Goal: Task Accomplishment & Management: Use online tool/utility

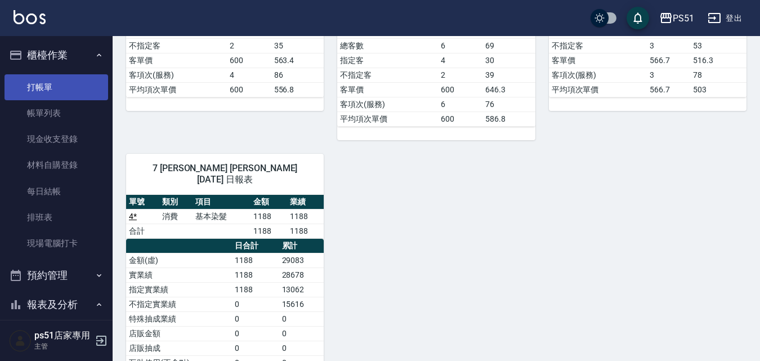
click at [47, 91] on link "打帳單" at bounding box center [57, 87] width 104 height 26
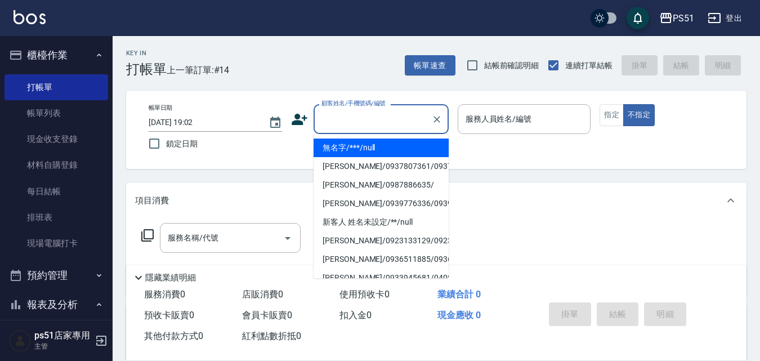
type input "無名字/***/null"
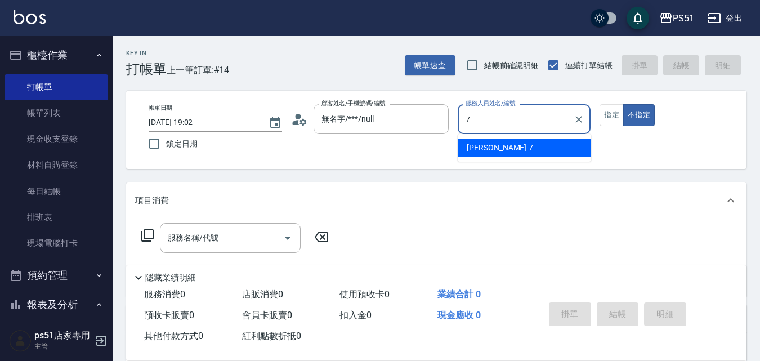
type input "[PERSON_NAME]-7"
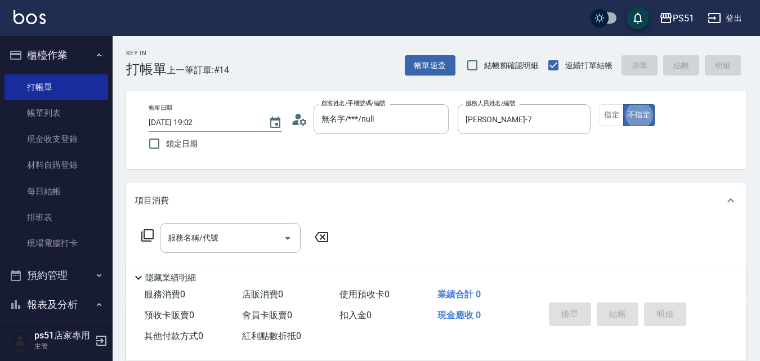
type button "false"
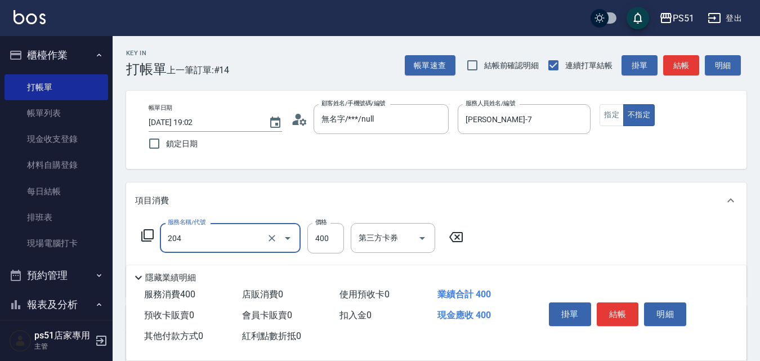
type input "B級洗+剪(204)"
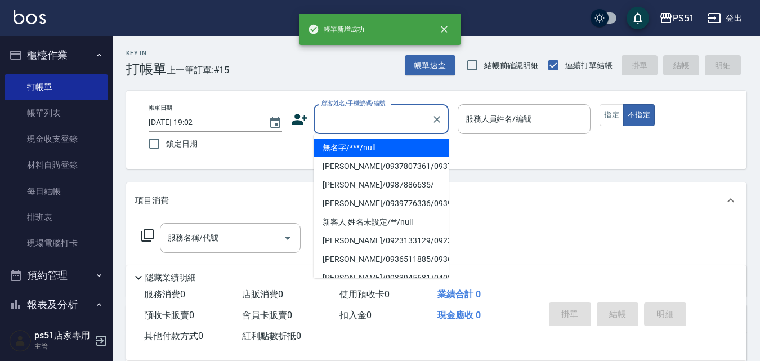
type input "無名字/***/null"
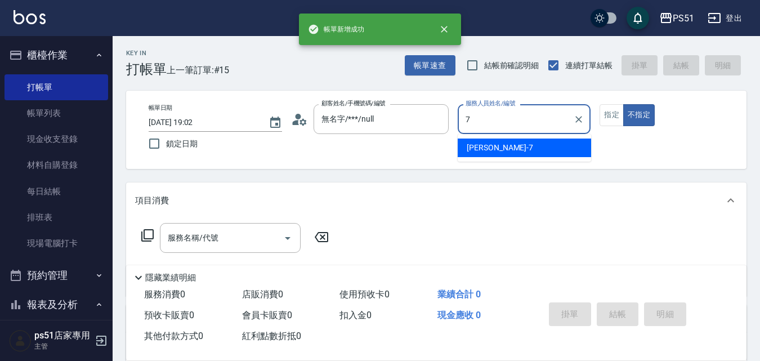
type input "[PERSON_NAME]-7"
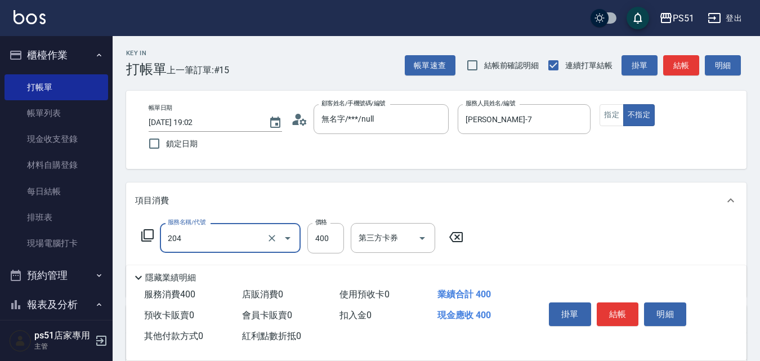
type input "B級洗+剪(204)"
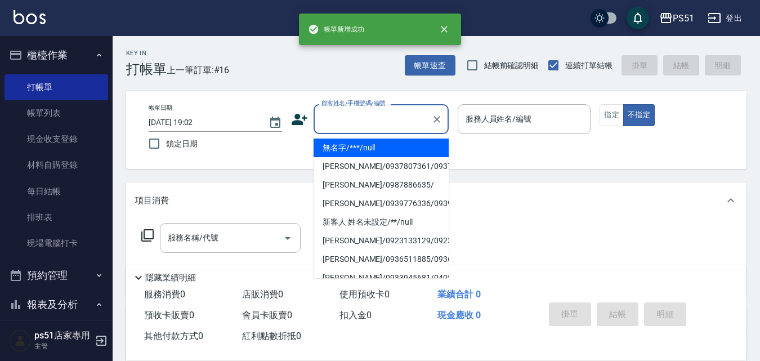
type input "無名字/***/null"
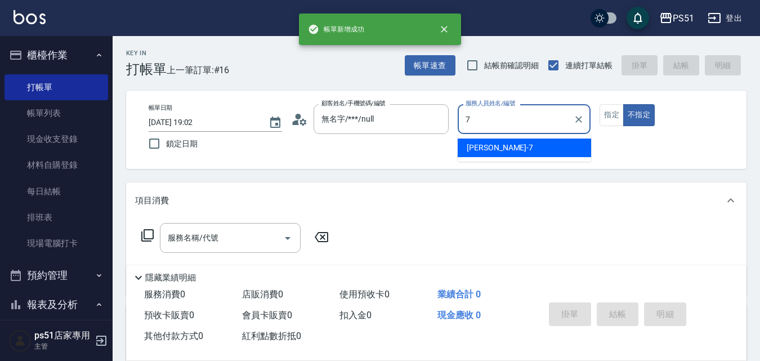
type input "[PERSON_NAME]-7"
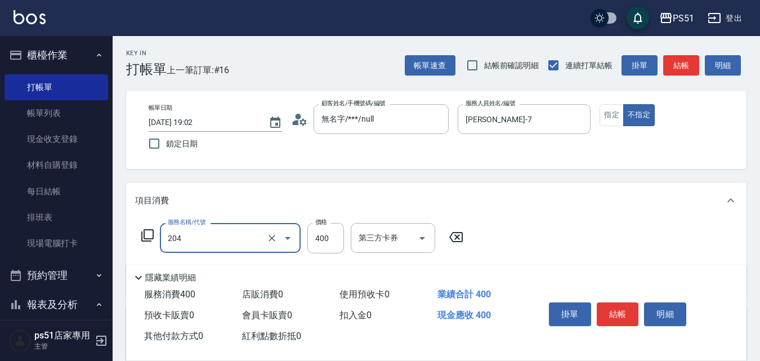
type input "B級洗+剪(204)"
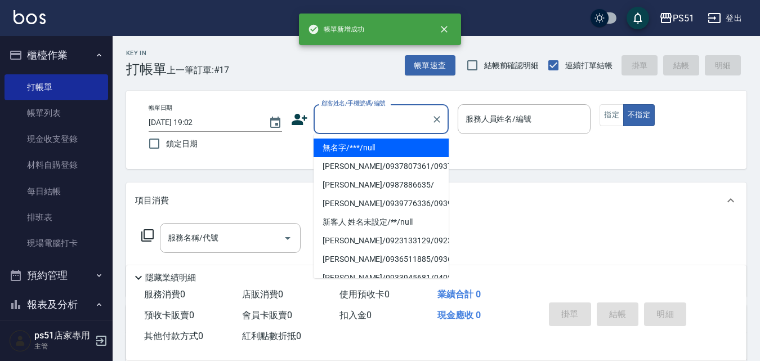
type input "無名字/***/null"
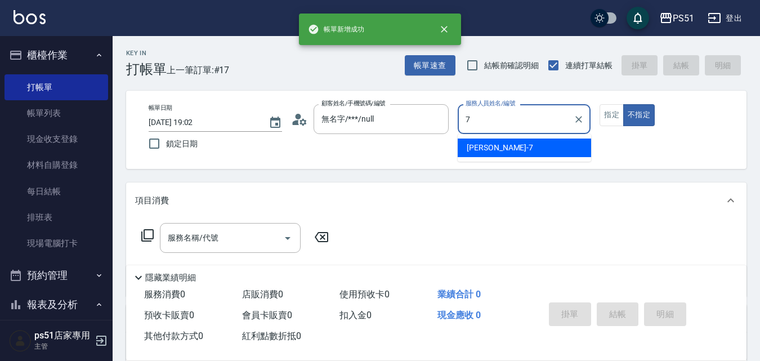
type input "[PERSON_NAME]-7"
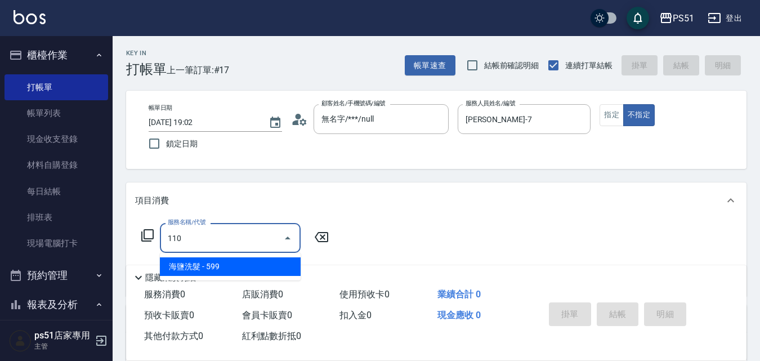
type input "海鹽洗髮(110)"
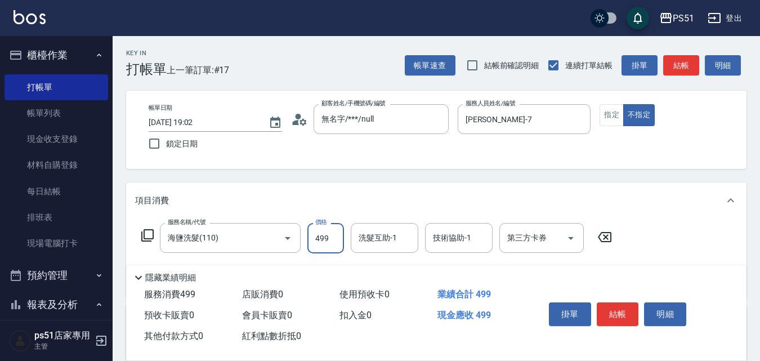
type input "499"
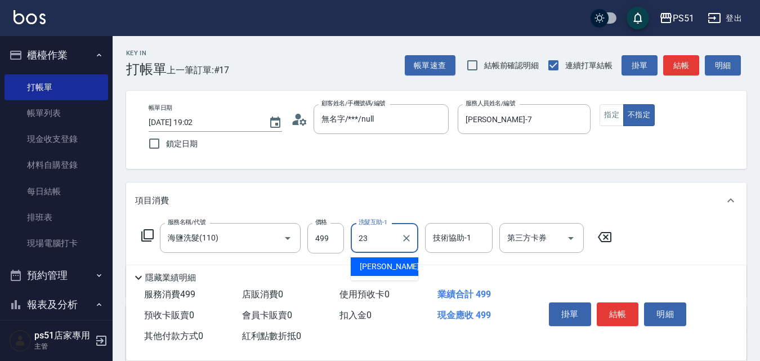
type input "[PERSON_NAME]-23"
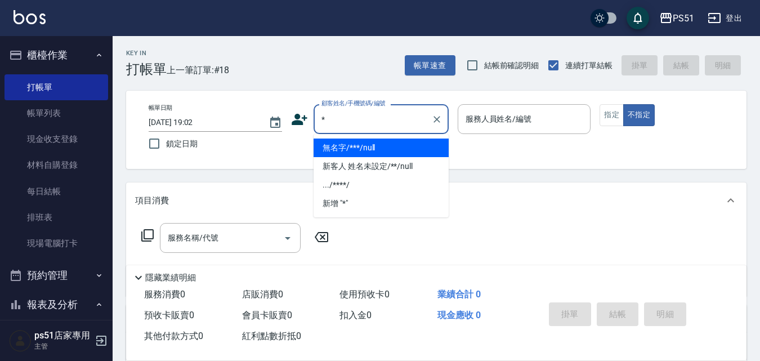
type input "無名字/***/null"
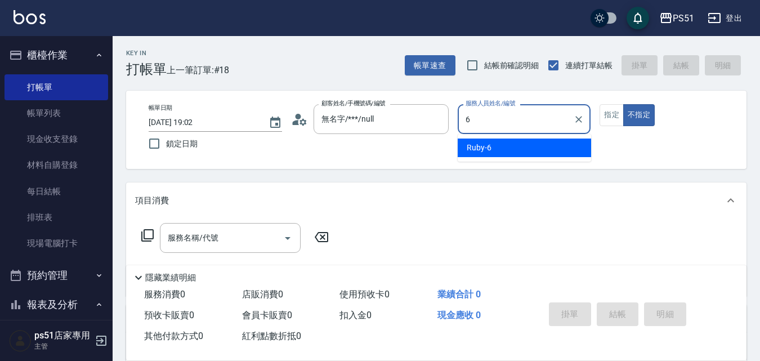
type input "Ruby-6"
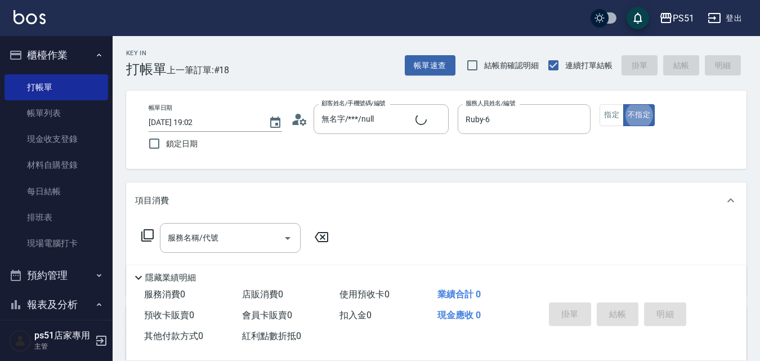
type input "新客人 姓名未設定/*/null"
drag, startPoint x: 620, startPoint y: 118, endPoint x: 368, endPoint y: 133, distance: 252.6
click at [621, 118] on button "指定" at bounding box center [611, 115] width 24 height 22
click at [142, 237] on icon at bounding box center [147, 235] width 12 height 12
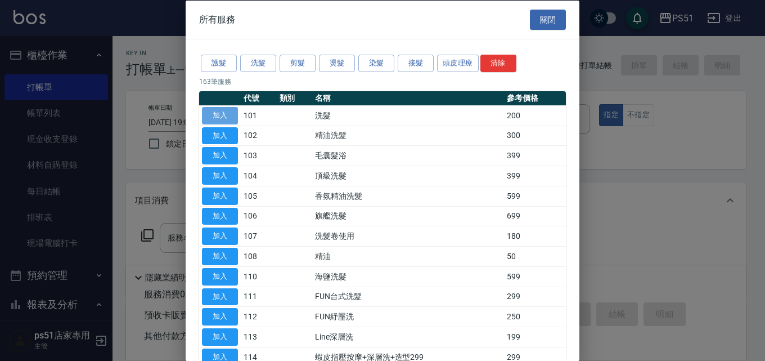
click at [228, 110] on button "加入" at bounding box center [220, 114] width 36 height 17
type input "洗髮(101)"
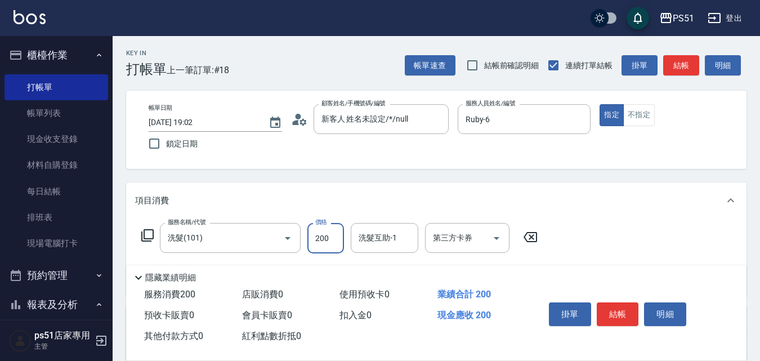
click at [315, 238] on input "200" at bounding box center [325, 238] width 37 height 30
type input "499"
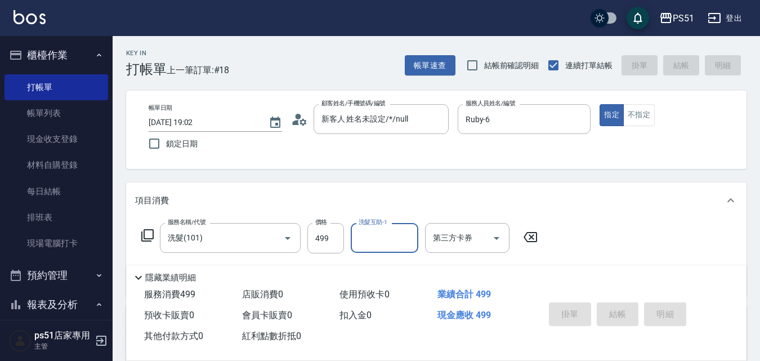
type input "[DATE] 19:26"
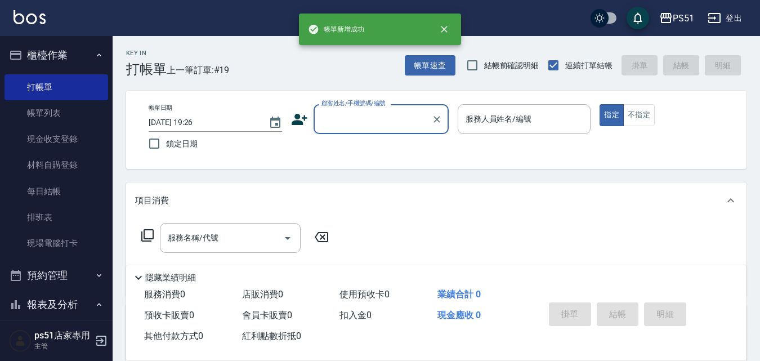
click at [364, 113] on input "顧客姓名/手機號碼/編號" at bounding box center [373, 119] width 108 height 20
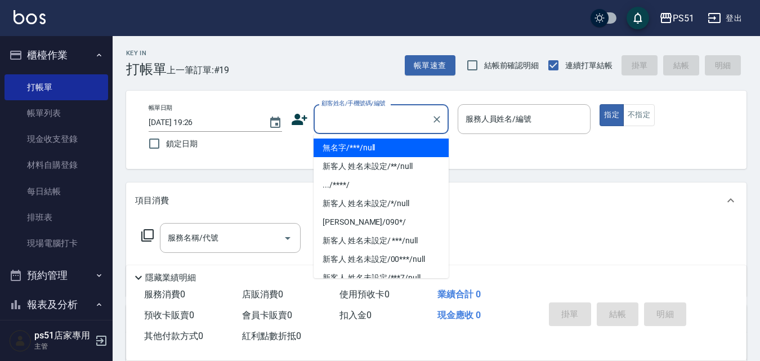
click at [378, 146] on li "無名字/***/null" at bounding box center [380, 147] width 135 height 19
type input "無名字/***/null"
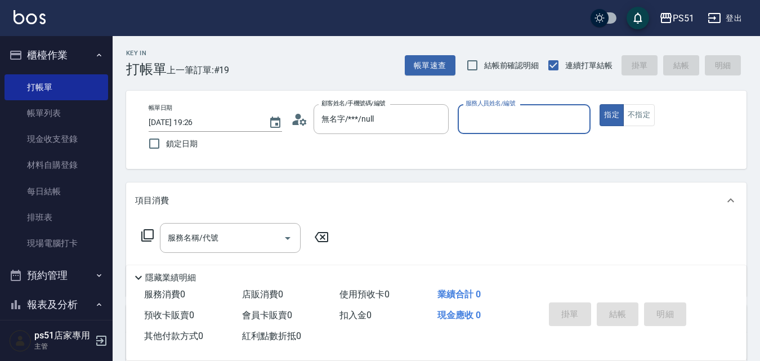
click at [490, 128] on input "服務人員姓名/編號" at bounding box center [524, 119] width 123 height 20
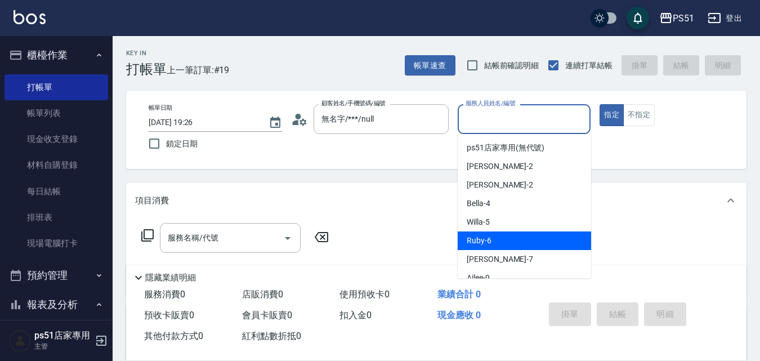
click at [480, 235] on span "Ruby -6" at bounding box center [479, 241] width 25 height 12
type input "Ruby-6"
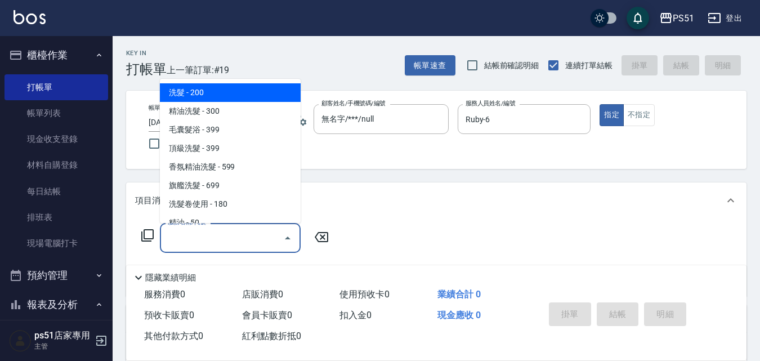
click at [234, 245] on input "服務名稱/代號" at bounding box center [222, 238] width 114 height 20
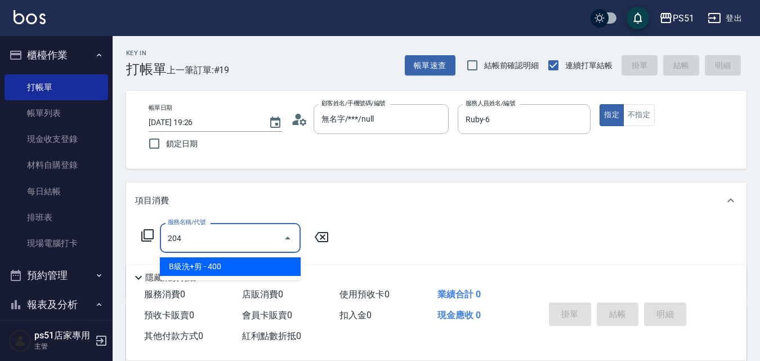
type input "B級洗+剪(204)"
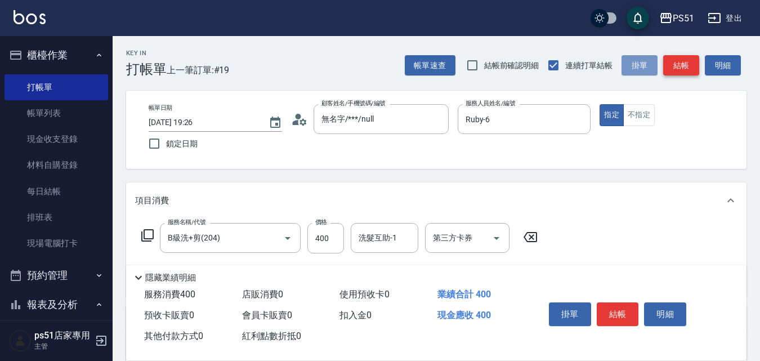
drag, startPoint x: 655, startPoint y: 66, endPoint x: 688, endPoint y: 69, distance: 32.8
click at [688, 69] on div "帳單速查 結帳前確認明細 連續打單結帳 掛單 結帳 明細" at bounding box center [576, 65] width 342 height 24
click at [688, 69] on button "結帳" at bounding box center [681, 65] width 36 height 21
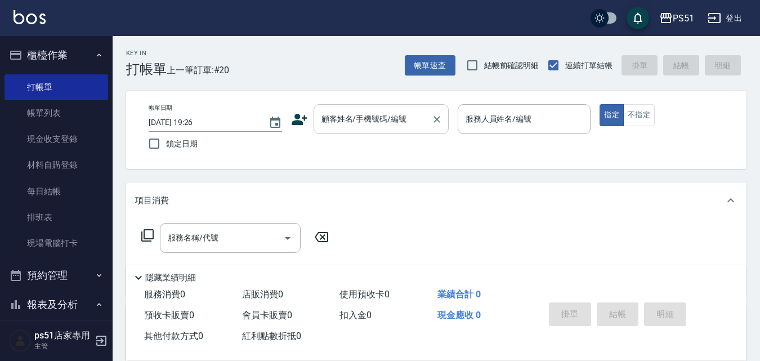
drag, startPoint x: 357, startPoint y: 112, endPoint x: 363, endPoint y: 129, distance: 17.8
click at [357, 112] on div "顧客姓名/手機號碼/編號 顧客姓名/手機號碼/編號" at bounding box center [380, 119] width 135 height 30
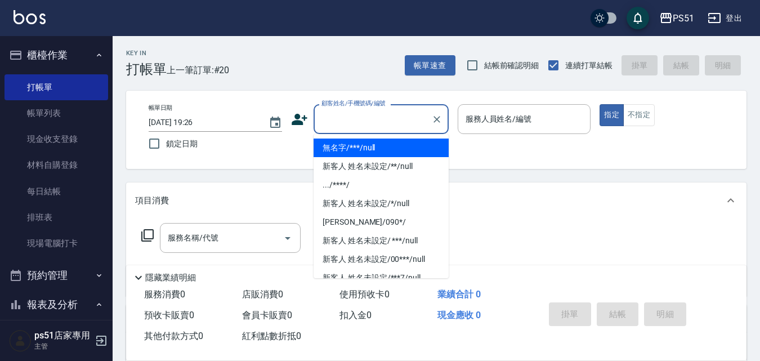
click at [365, 139] on li "無名字/***/null" at bounding box center [380, 147] width 135 height 19
type input "無名字/***/null"
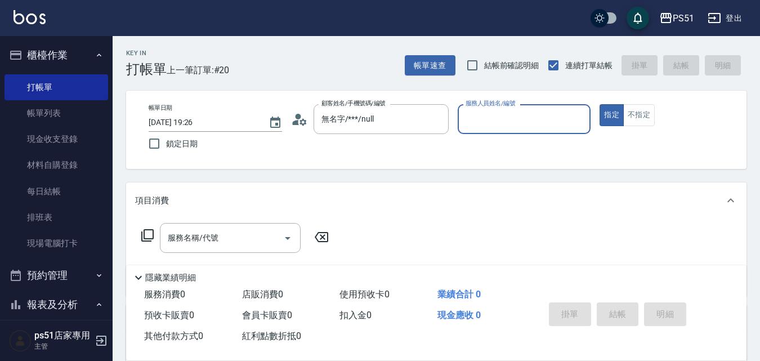
click at [504, 121] on input "服務人員姓名/編號" at bounding box center [524, 119] width 123 height 20
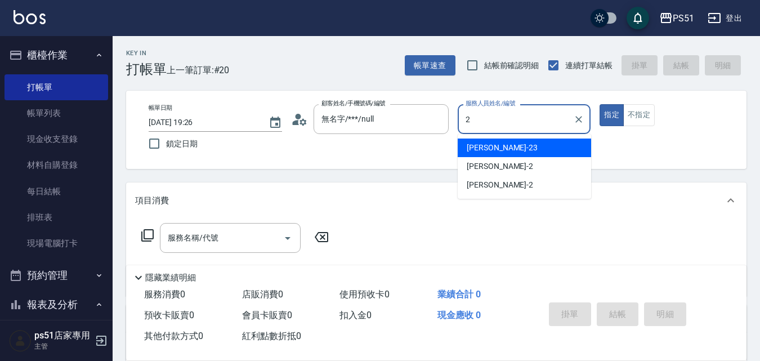
drag, startPoint x: 527, startPoint y: 117, endPoint x: 533, endPoint y: 181, distance: 64.4
click at [536, 177] on body "PS51 登出 櫃檯作業 打帳單 帳單列表 現金收支登錄 材料自購登錄 每日結帳 排班表 現場電腦打卡 預約管理 預約管理 單日預約紀錄 單週預約紀錄 報表及…" at bounding box center [380, 275] width 760 height 551
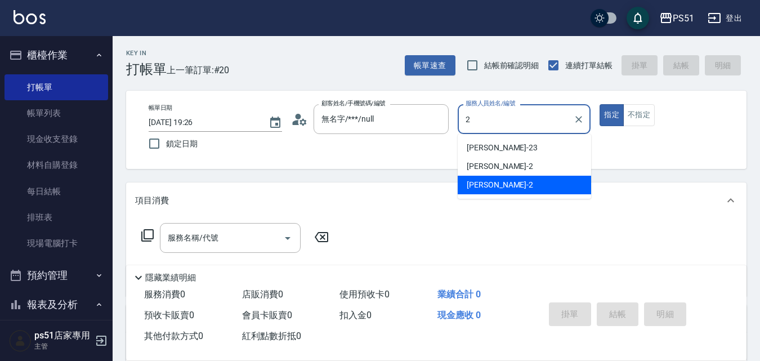
click at [533, 181] on div "[PERSON_NAME] -2" at bounding box center [523, 185] width 133 height 19
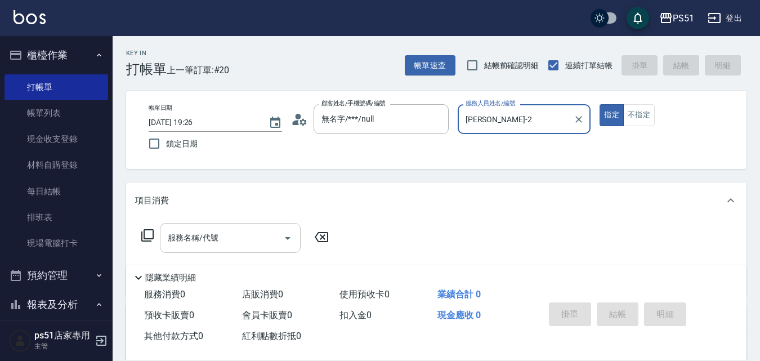
type input "[PERSON_NAME]-2"
click at [246, 247] on input "服務名稱/代號" at bounding box center [222, 238] width 114 height 20
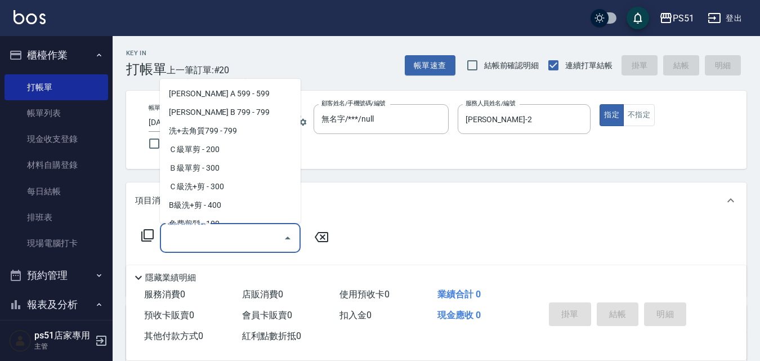
scroll to position [394, 0]
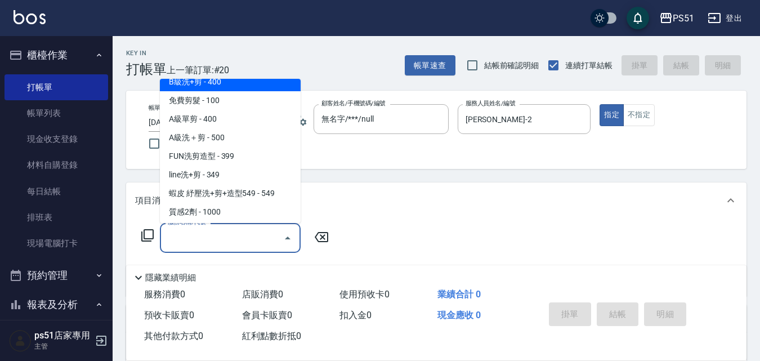
click at [251, 84] on span "B級洗+剪 - 400" at bounding box center [230, 82] width 141 height 19
type input "B級洗+剪(204)"
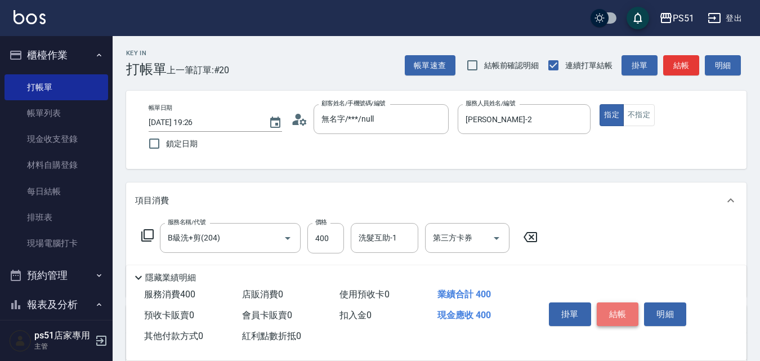
click at [622, 304] on button "結帳" at bounding box center [617, 314] width 42 height 24
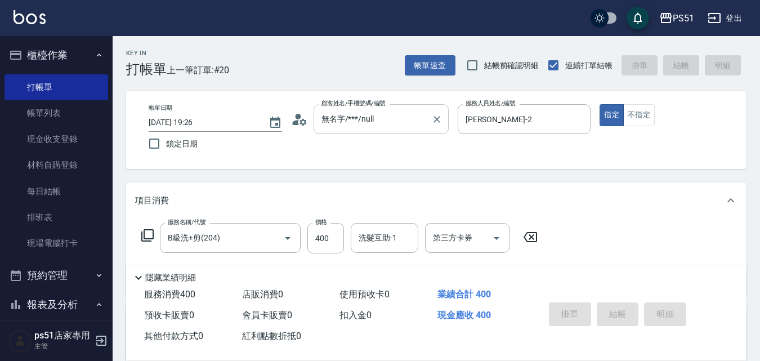
type input "[DATE] 19:35"
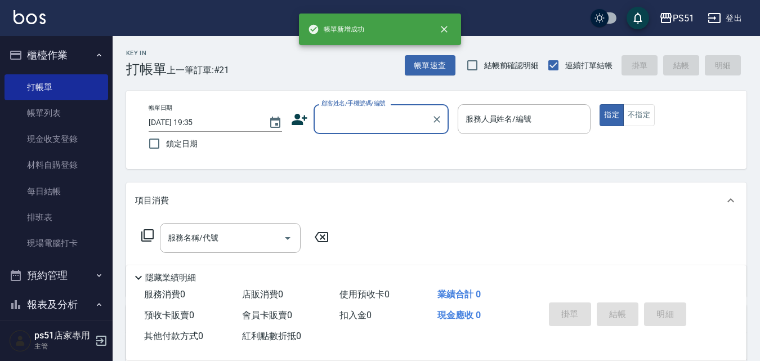
click at [370, 120] on input "顧客姓名/手機號碼/編號" at bounding box center [373, 119] width 108 height 20
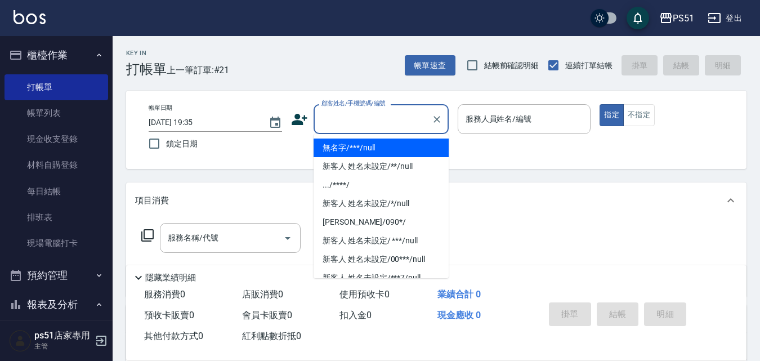
click at [396, 146] on li "無名字/***/null" at bounding box center [380, 147] width 135 height 19
type input "無名字/***/null"
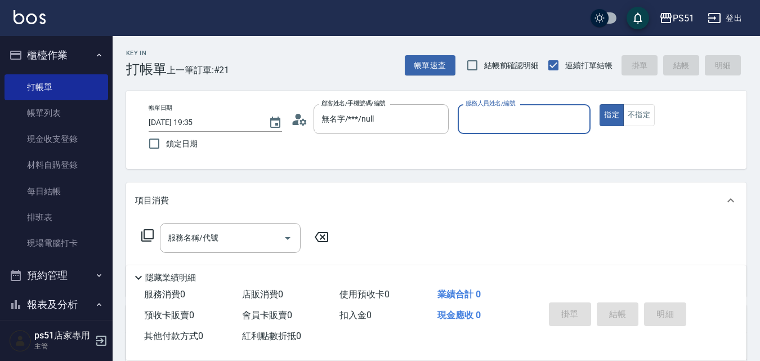
click at [505, 113] on input "服務人員姓名/編號" at bounding box center [524, 119] width 123 height 20
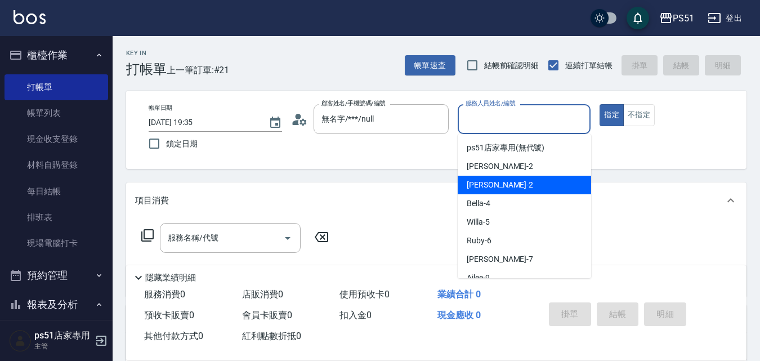
click at [528, 185] on div "[PERSON_NAME] -2" at bounding box center [523, 185] width 133 height 19
type input "[PERSON_NAME]-2"
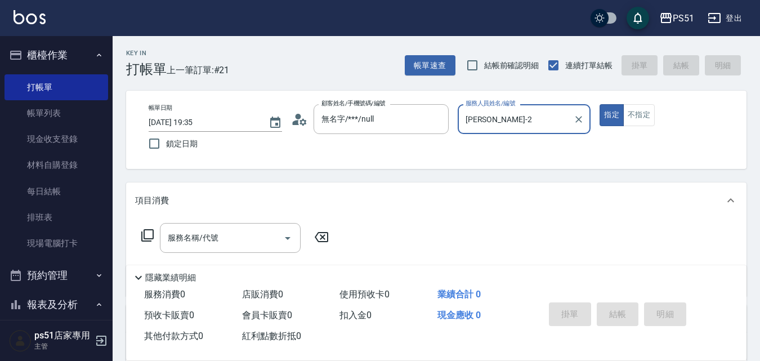
click at [636, 126] on div "帳單日期 [DATE] 19:35 鎖定日期 顧客姓名/手機號碼/編號 無名字/***/null 顧客姓名/手機號碼/編號 服務人員姓名/編號 [PERSON…" at bounding box center [436, 129] width 593 height 51
click at [644, 118] on button "不指定" at bounding box center [639, 115] width 32 height 22
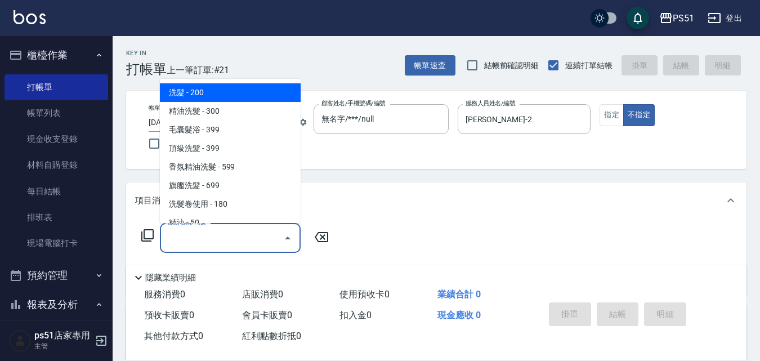
click at [245, 234] on input "服務名稱/代號" at bounding box center [222, 238] width 114 height 20
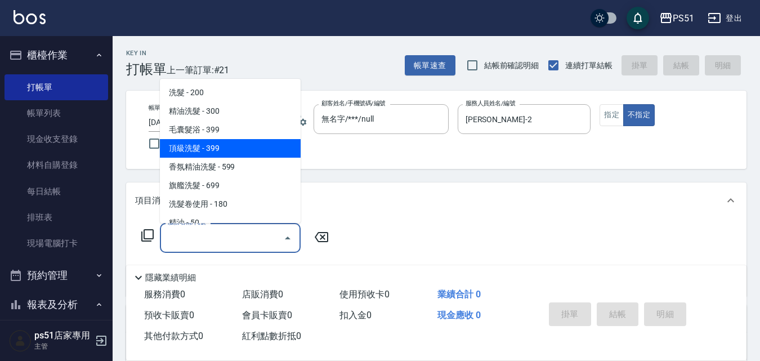
scroll to position [263, 0]
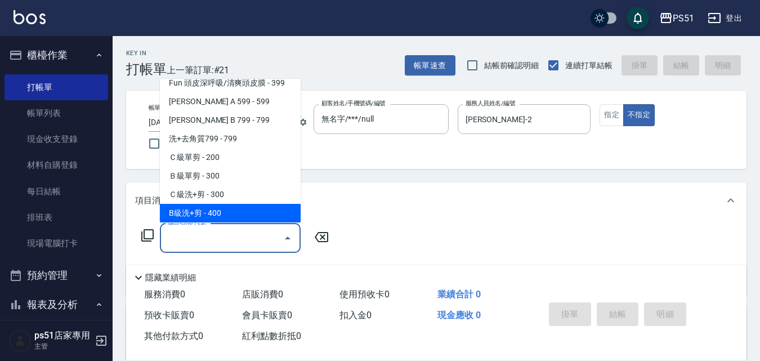
click at [248, 207] on span "B級洗+剪 - 400" at bounding box center [230, 213] width 141 height 19
type input "B級洗+剪(204)"
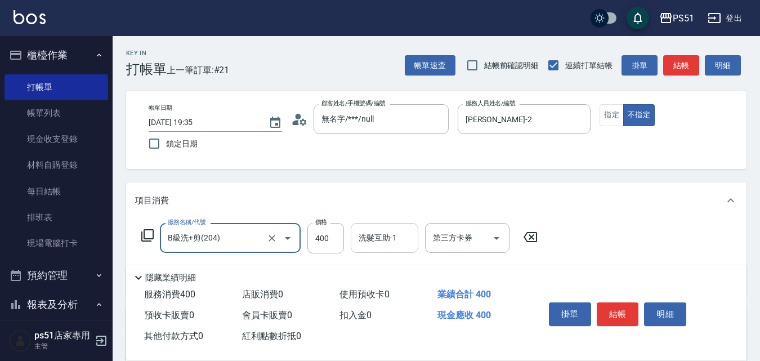
click at [373, 240] on div "洗髮互助-1 洗髮互助-1" at bounding box center [385, 238] width 68 height 30
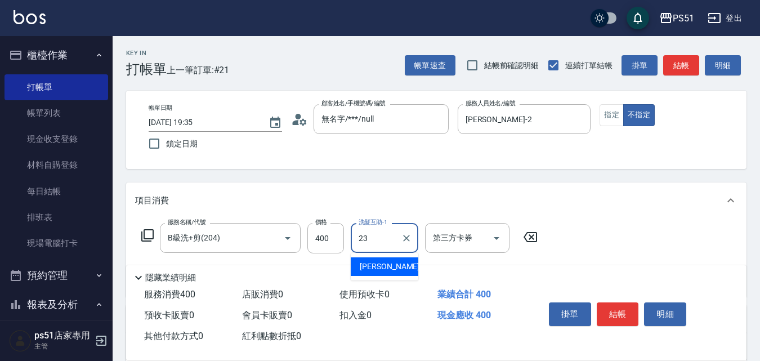
click at [385, 263] on span "[PERSON_NAME] -23" at bounding box center [395, 267] width 71 height 12
type input "[PERSON_NAME]-23"
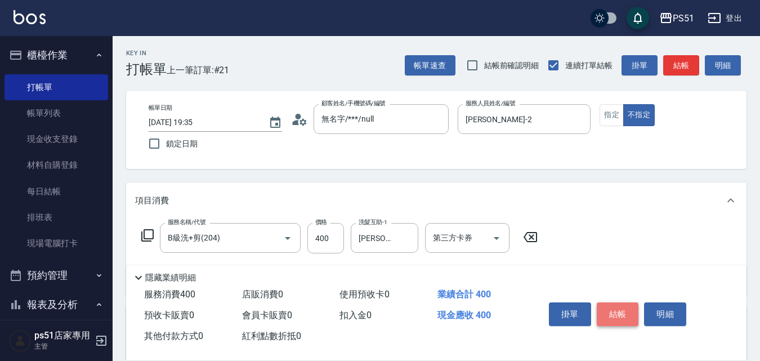
click at [618, 308] on button "結帳" at bounding box center [617, 314] width 42 height 24
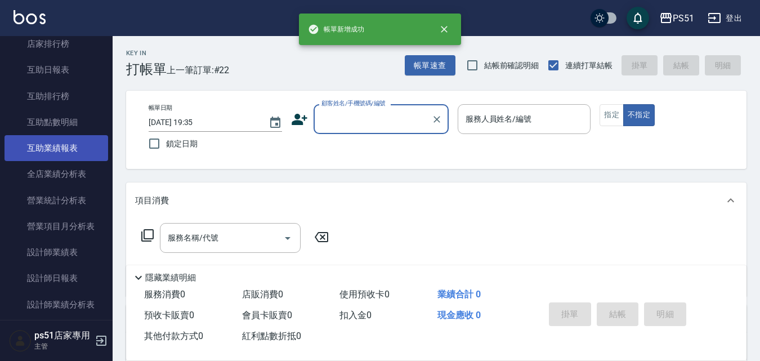
scroll to position [394, 0]
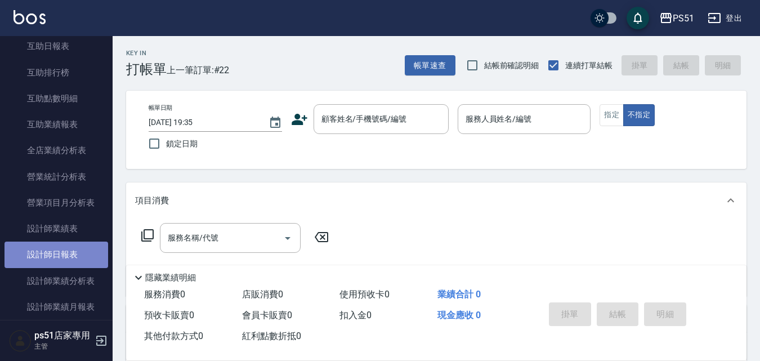
click at [70, 260] on link "設計師日報表" at bounding box center [57, 254] width 104 height 26
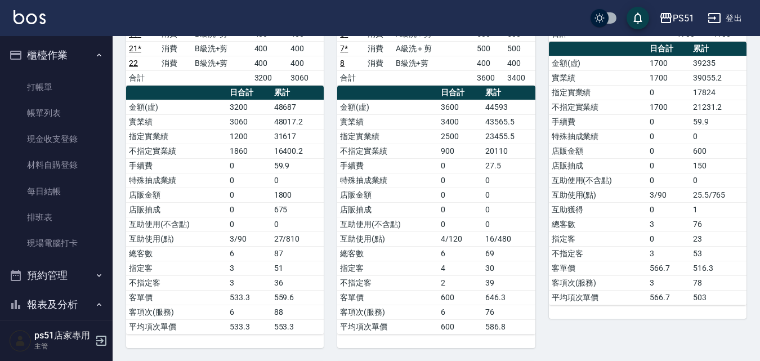
scroll to position [263, 0]
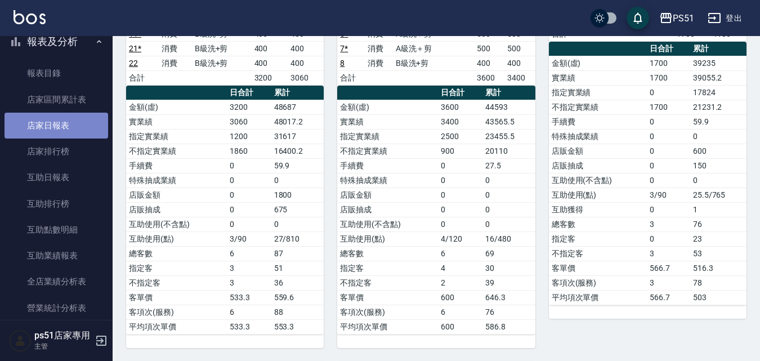
click at [73, 134] on link "店家日報表" at bounding box center [57, 126] width 104 height 26
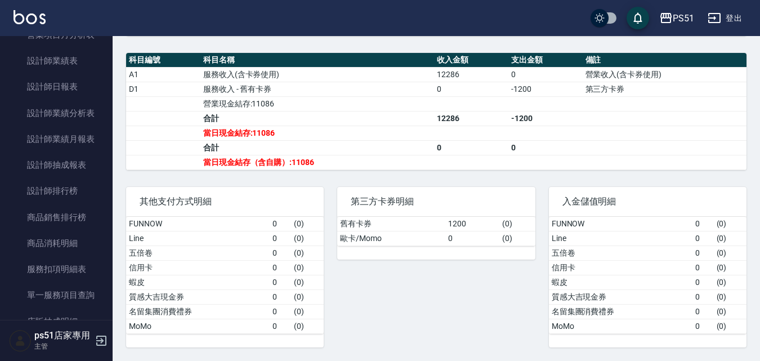
scroll to position [394, 0]
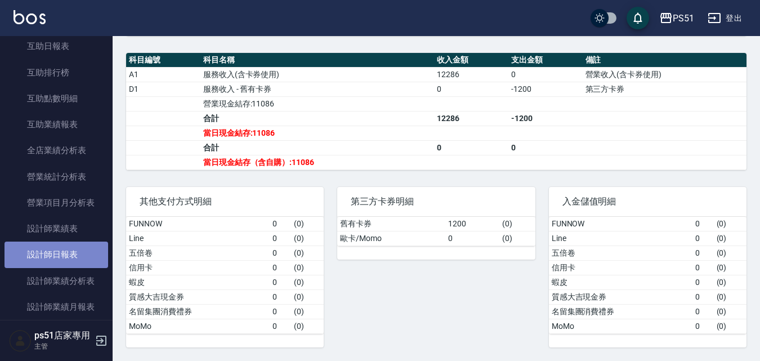
click at [65, 254] on link "設計師日報表" at bounding box center [57, 254] width 104 height 26
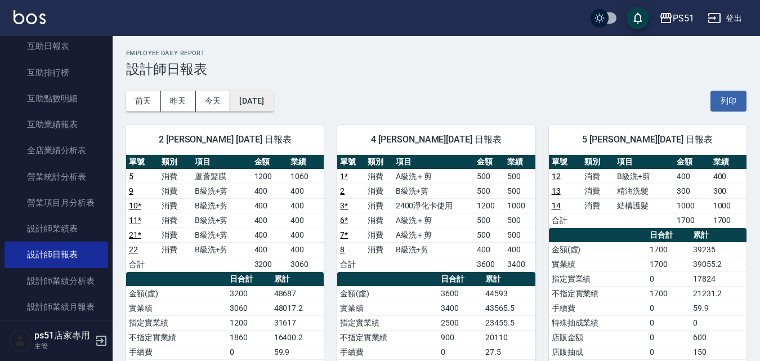
click at [240, 97] on button "[DATE]" at bounding box center [251, 101] width 43 height 21
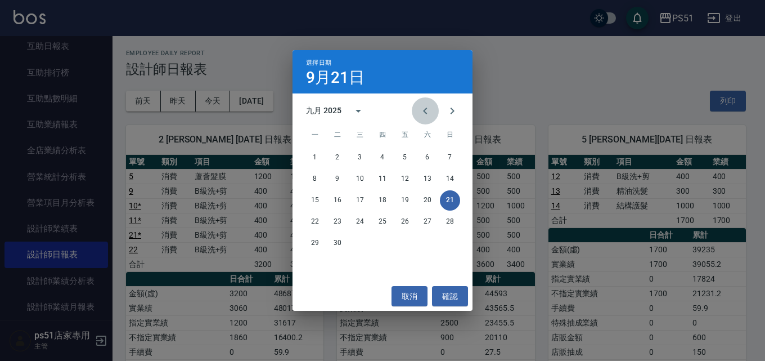
click at [422, 109] on icon "Previous month" at bounding box center [426, 111] width 14 height 14
click at [376, 221] on button "21" at bounding box center [383, 222] width 20 height 20
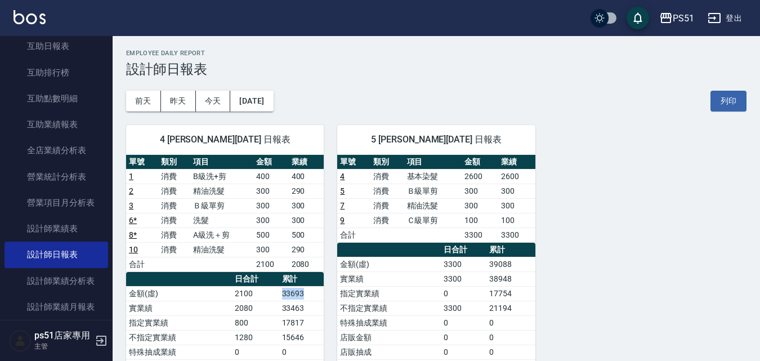
drag, startPoint x: 311, startPoint y: 295, endPoint x: 266, endPoint y: 297, distance: 45.6
click at [266, 297] on tr "金額(虛) 2100 33693" at bounding box center [225, 293] width 198 height 15
click at [265, 311] on td "2080" at bounding box center [255, 307] width 47 height 15
drag, startPoint x: 311, startPoint y: 291, endPoint x: 272, endPoint y: 297, distance: 38.7
click at [272, 297] on tr "金額(虛) 2100 33693" at bounding box center [225, 293] width 198 height 15
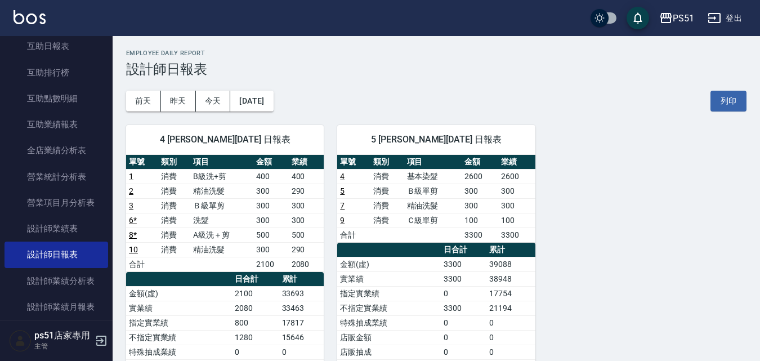
click at [277, 307] on td "2080" at bounding box center [255, 307] width 47 height 15
click at [218, 102] on button "今天" at bounding box center [213, 101] width 35 height 21
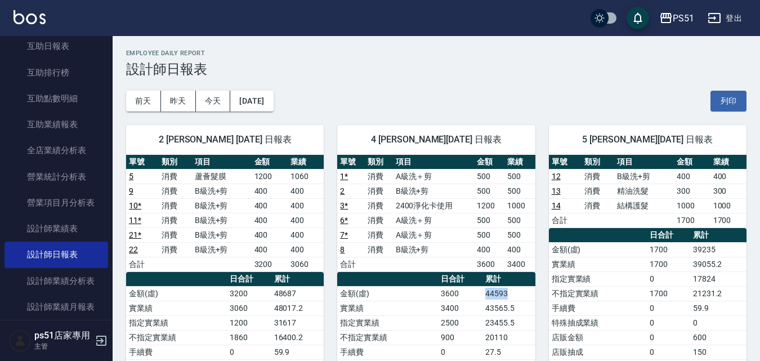
drag, startPoint x: 483, startPoint y: 291, endPoint x: 526, endPoint y: 298, distance: 43.3
click at [526, 298] on td "44593" at bounding box center [508, 293] width 53 height 15
click at [501, 326] on td "23455.5" at bounding box center [508, 322] width 53 height 15
drag, startPoint x: 487, startPoint y: 320, endPoint x: 510, endPoint y: 319, distance: 23.7
click at [510, 319] on td "23455.5" at bounding box center [508, 322] width 53 height 15
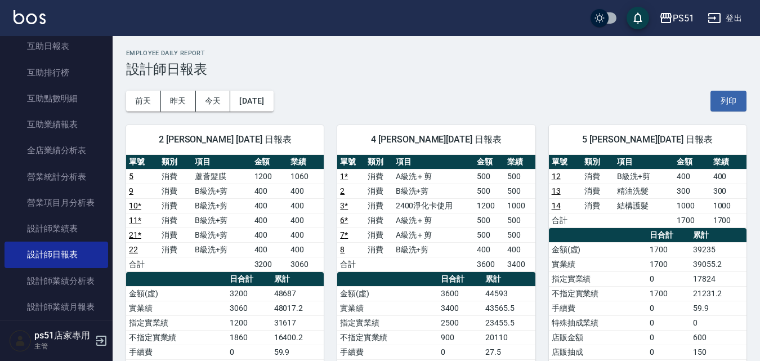
click at [500, 330] on td "20110" at bounding box center [508, 337] width 53 height 15
click at [252, 104] on button "[DATE]" at bounding box center [251, 101] width 43 height 21
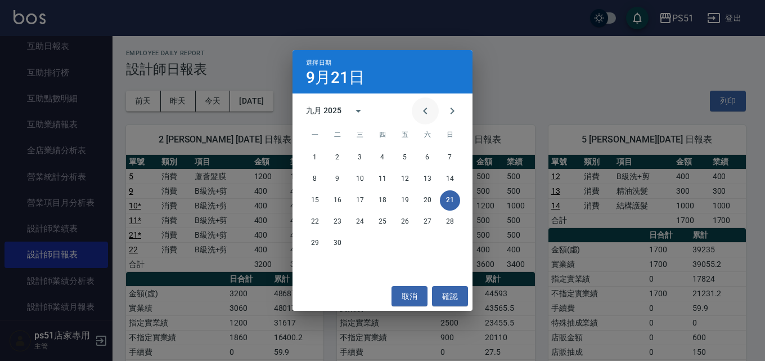
click at [424, 111] on icon "Previous month" at bounding box center [425, 110] width 4 height 7
click at [385, 216] on button "21" at bounding box center [383, 222] width 20 height 20
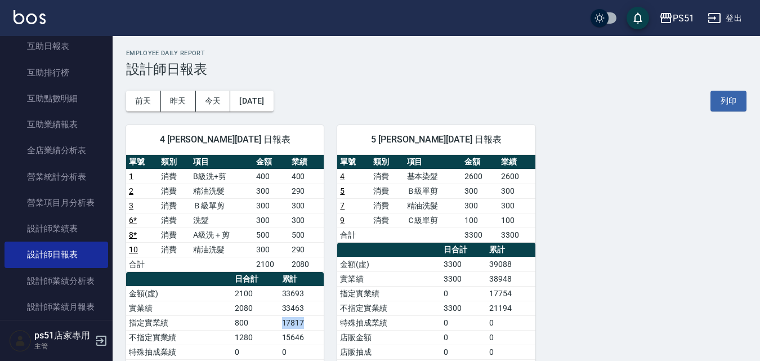
click at [310, 315] on td "17817" at bounding box center [301, 322] width 45 height 15
click at [312, 322] on td "17817" at bounding box center [301, 322] width 45 height 15
click at [269, 97] on button "[DATE]" at bounding box center [251, 101] width 43 height 21
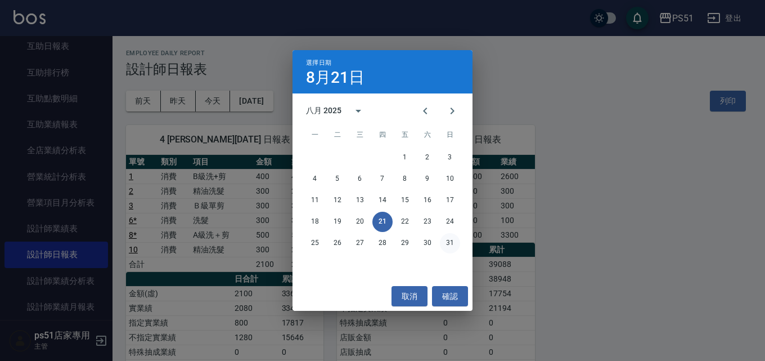
click at [441, 237] on button "31" at bounding box center [450, 243] width 20 height 20
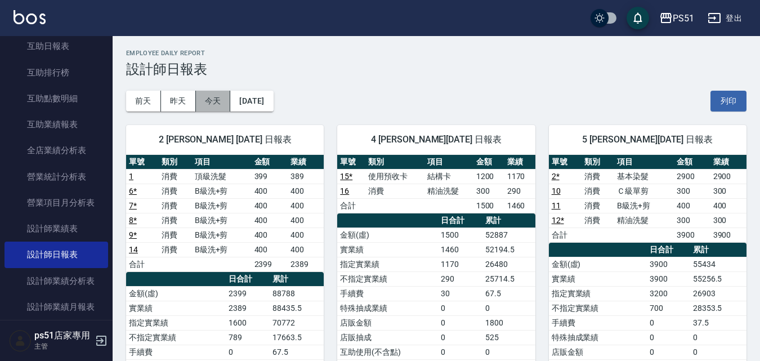
click at [222, 102] on button "今天" at bounding box center [213, 101] width 35 height 21
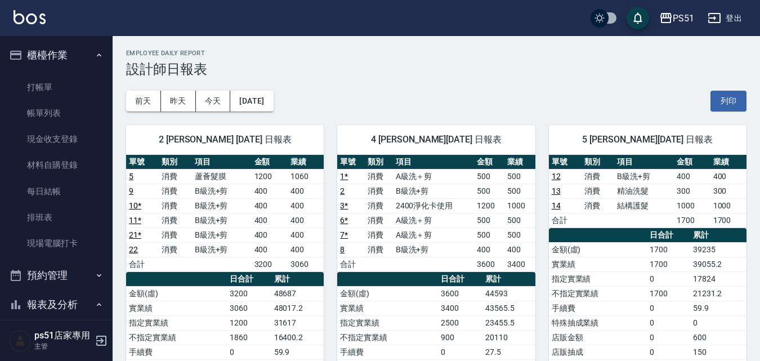
click at [131, 191] on link "9" at bounding box center [131, 190] width 5 height 9
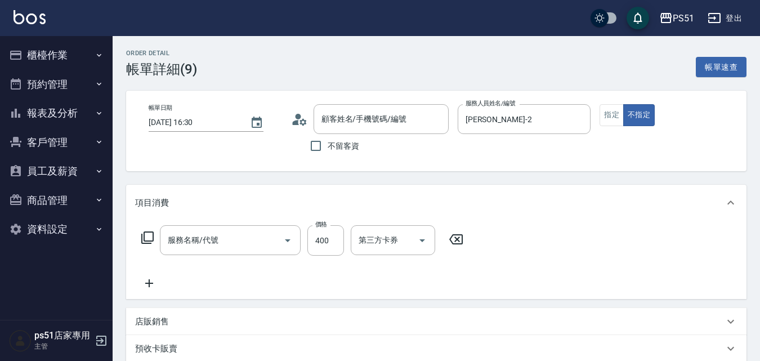
type input "B級洗+剪(204)"
type input "無名字/***/null"
click at [610, 124] on button "指定" at bounding box center [611, 115] width 24 height 22
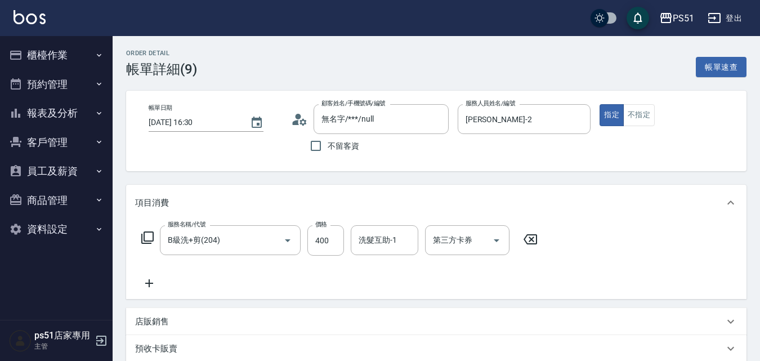
scroll to position [231, 0]
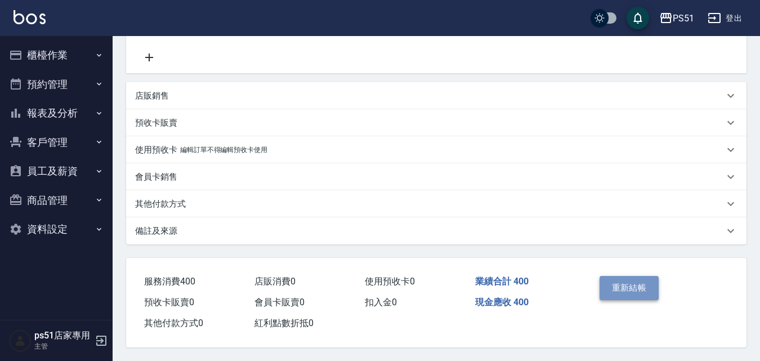
click at [640, 282] on button "重新結帳" at bounding box center [629, 288] width 60 height 24
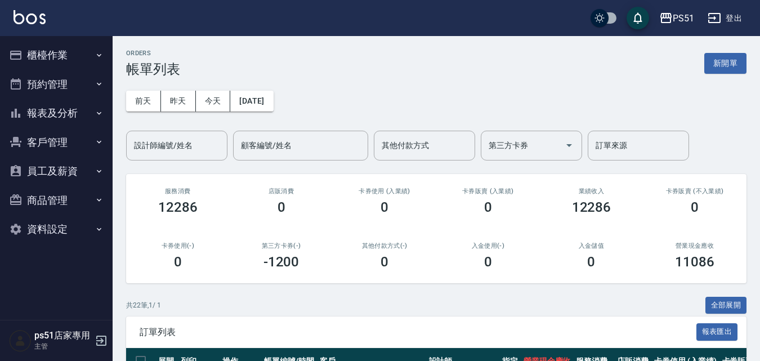
click at [71, 114] on button "報表及分析" at bounding box center [57, 112] width 104 height 29
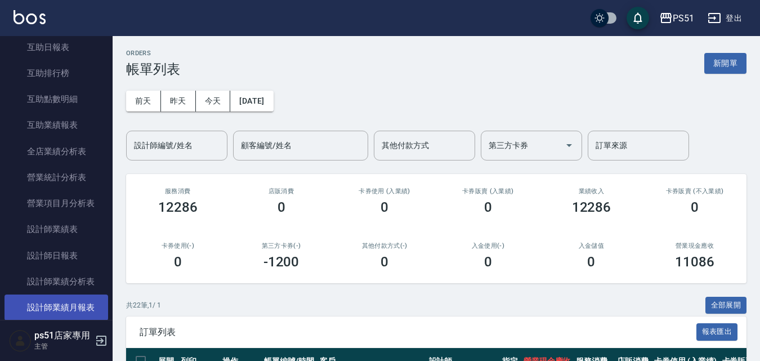
scroll to position [263, 0]
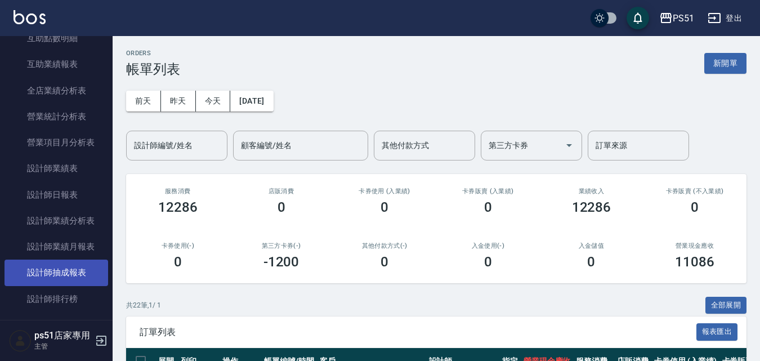
click at [71, 270] on link "設計師抽成報表" at bounding box center [57, 272] width 104 height 26
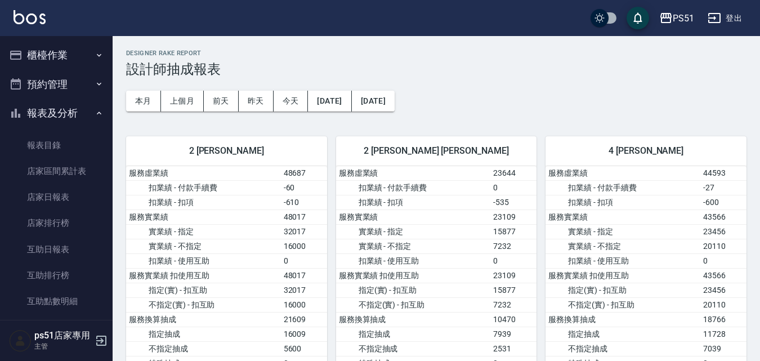
click at [70, 57] on button "櫃檯作業" at bounding box center [57, 55] width 104 height 29
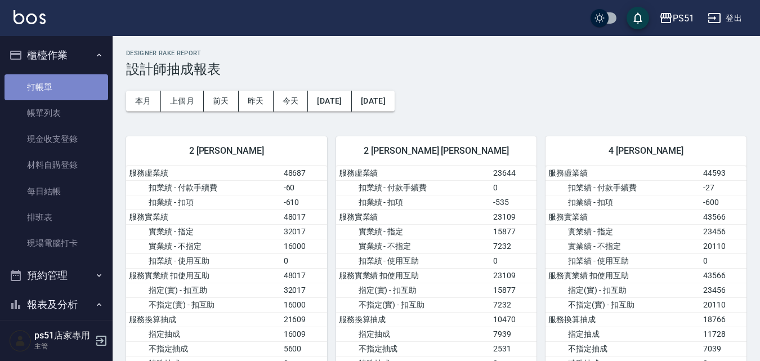
click at [55, 91] on link "打帳單" at bounding box center [57, 87] width 104 height 26
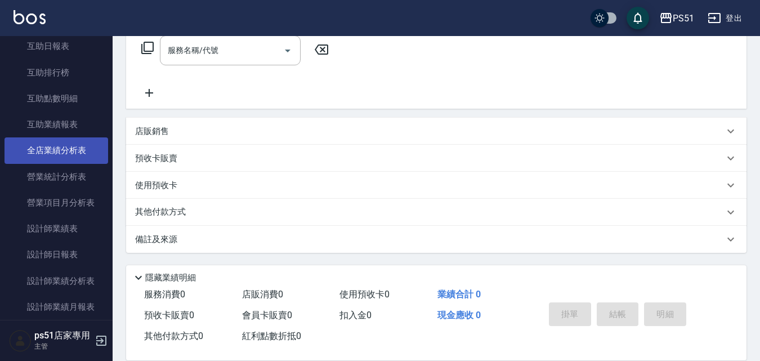
scroll to position [263, 0]
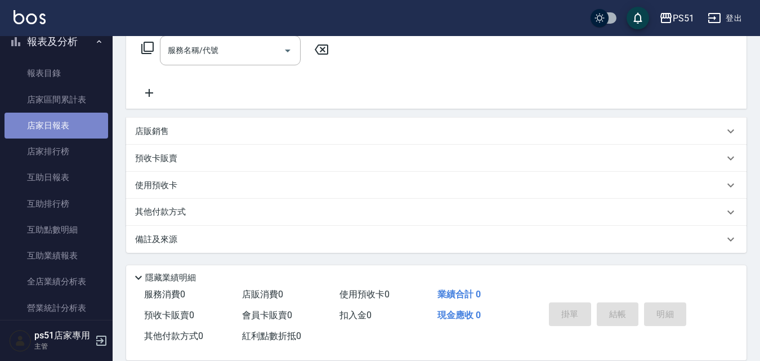
click at [64, 136] on link "店家日報表" at bounding box center [57, 126] width 104 height 26
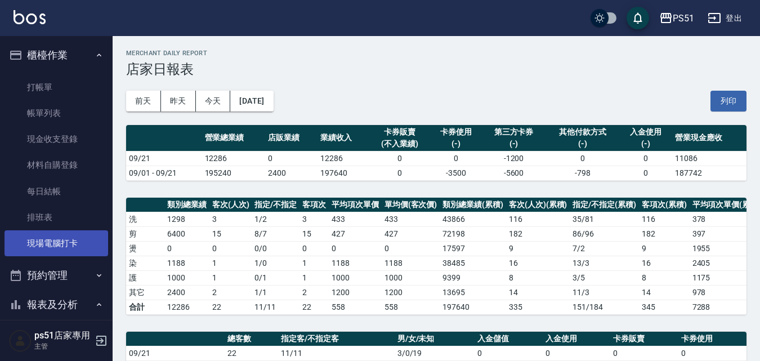
click at [52, 247] on link "現場電腦打卡" at bounding box center [57, 243] width 104 height 26
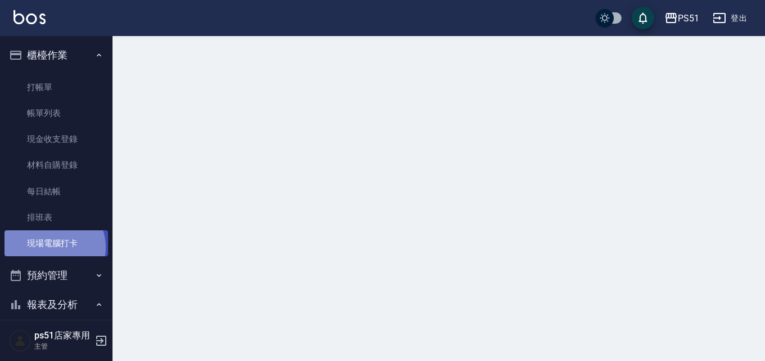
click at [52, 247] on link "現場電腦打卡" at bounding box center [57, 243] width 104 height 26
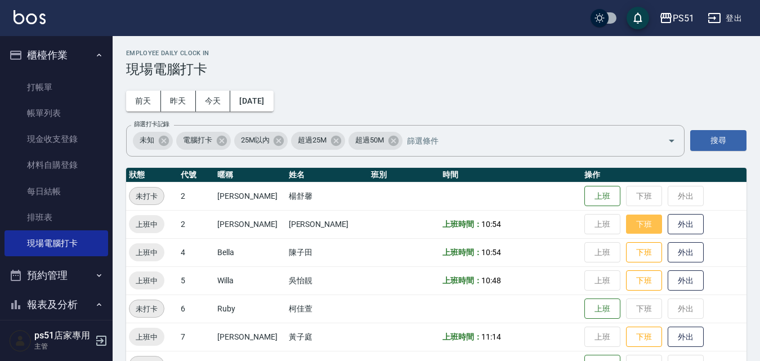
click at [635, 227] on button "下班" at bounding box center [644, 224] width 36 height 20
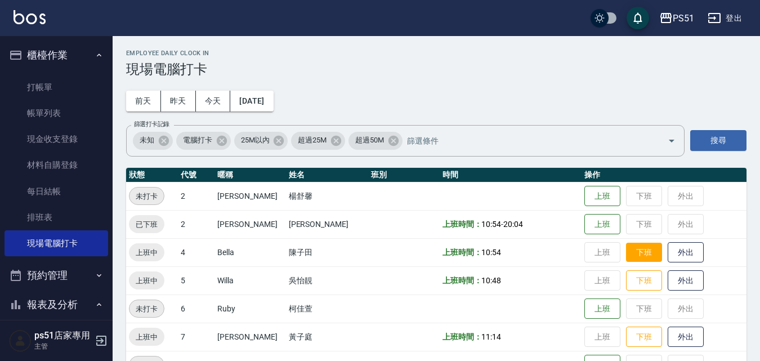
click at [641, 254] on button "下班" at bounding box center [644, 253] width 36 height 20
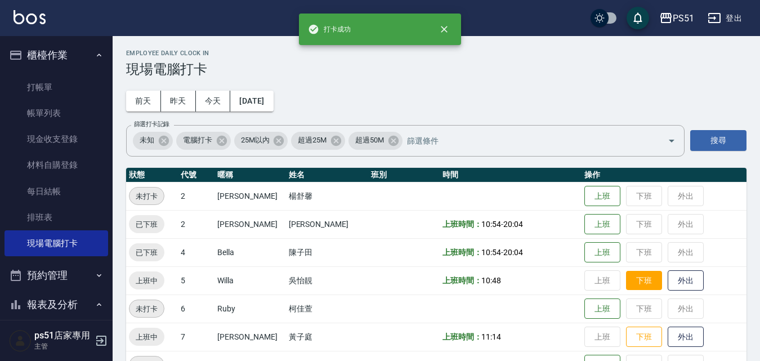
click at [642, 279] on button "下班" at bounding box center [644, 281] width 36 height 20
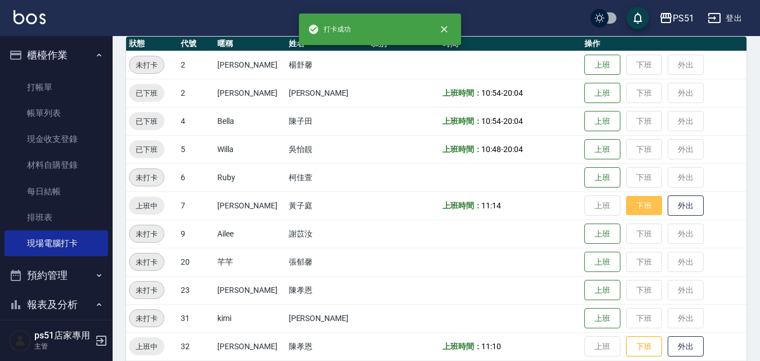
click at [640, 211] on button "下班" at bounding box center [644, 206] width 36 height 20
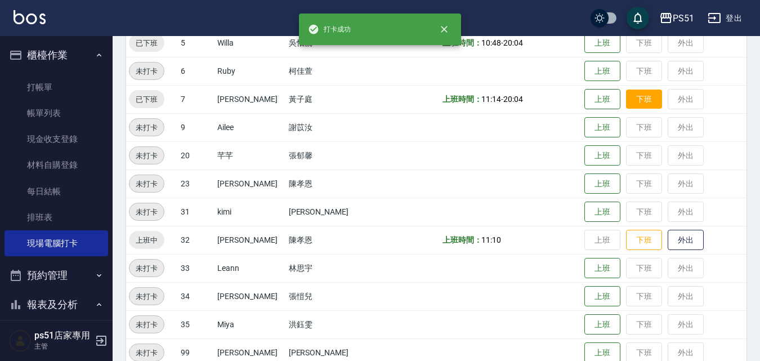
scroll to position [263, 0]
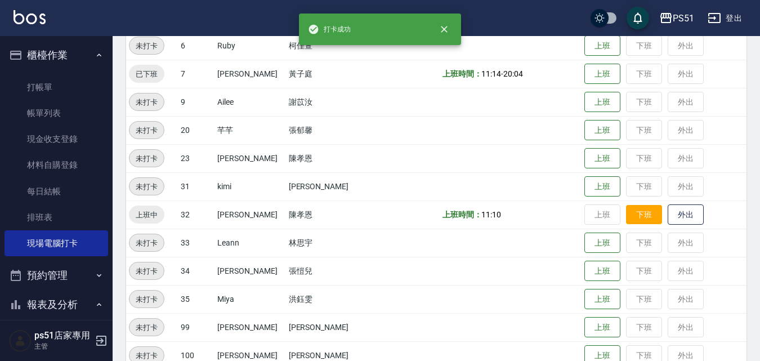
click at [635, 219] on button "下班" at bounding box center [644, 215] width 36 height 20
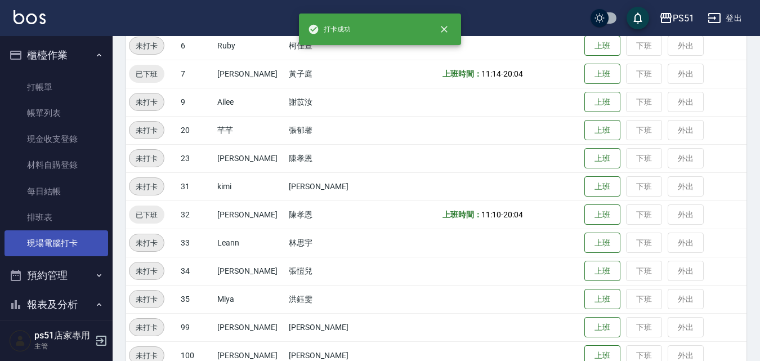
scroll to position [131, 0]
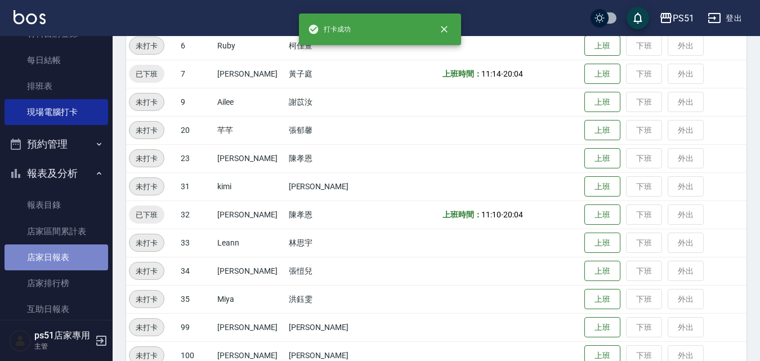
click at [60, 248] on link "店家日報表" at bounding box center [57, 257] width 104 height 26
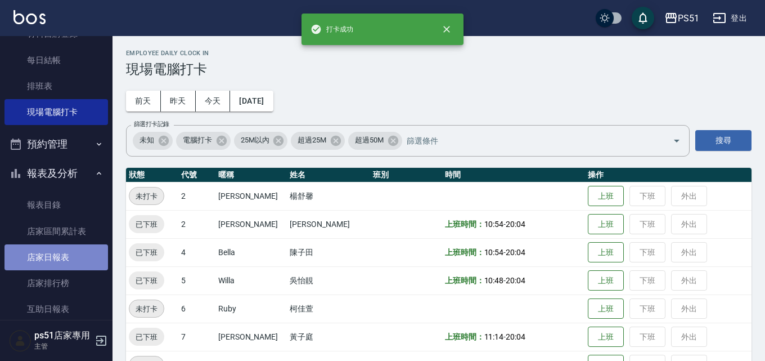
click at [60, 248] on link "店家日報表" at bounding box center [57, 257] width 104 height 26
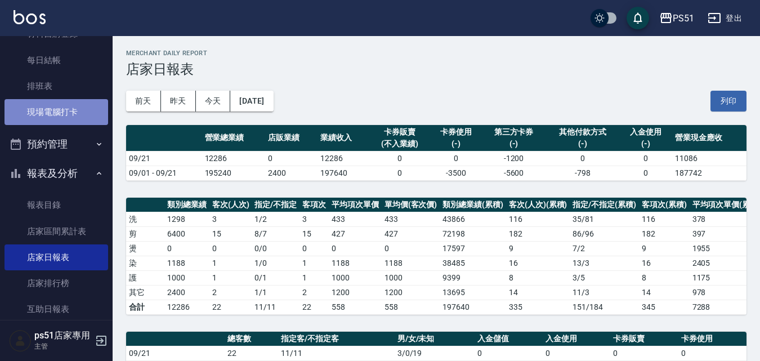
click at [95, 110] on link "現場電腦打卡" at bounding box center [57, 112] width 104 height 26
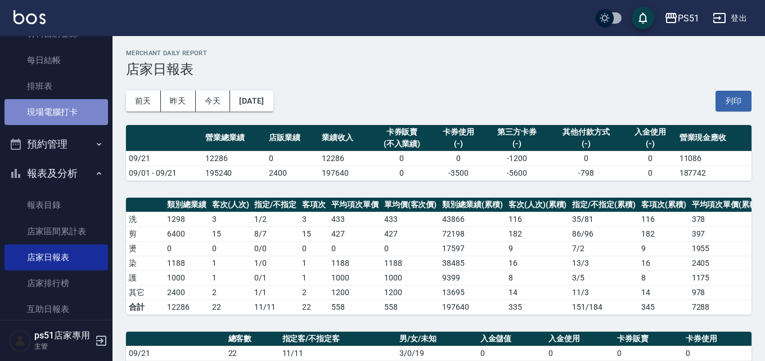
click at [95, 110] on link "現場電腦打卡" at bounding box center [57, 112] width 104 height 26
